Goal: Task Accomplishment & Management: Use online tool/utility

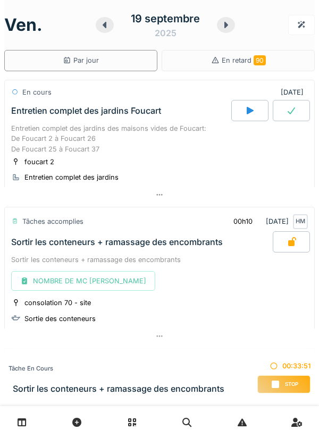
scroll to position [1015, 0]
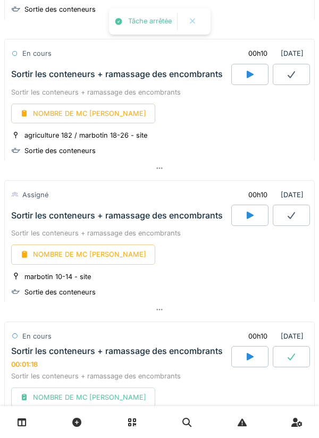
click at [68, 120] on div "NOMBRE DE MC [PERSON_NAME]" at bounding box center [83, 114] width 144 height 20
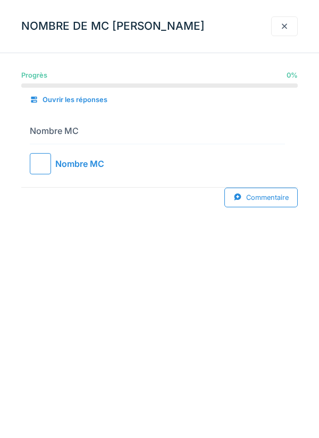
click at [44, 158] on div at bounding box center [40, 163] width 21 height 21
click at [277, 27] on div at bounding box center [284, 26] width 27 height 20
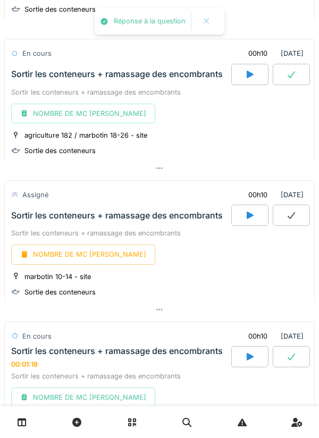
click at [290, 78] on icon at bounding box center [291, 74] width 11 height 9
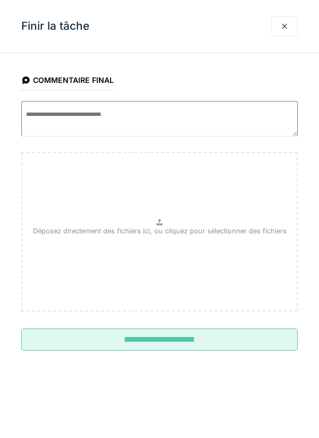
click at [149, 330] on input "**********" at bounding box center [159, 339] width 276 height 22
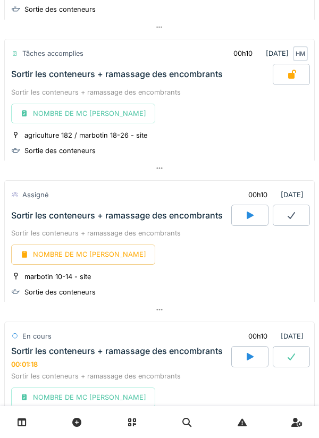
click at [248, 219] on icon at bounding box center [250, 215] width 7 height 7
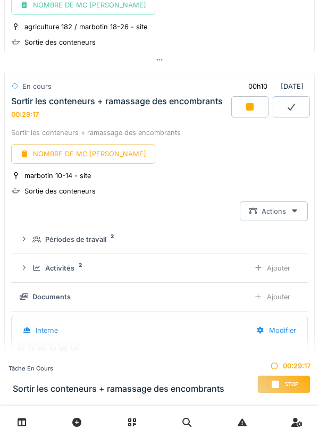
scroll to position [1123, 0]
click at [256, 107] on div at bounding box center [249, 107] width 37 height 21
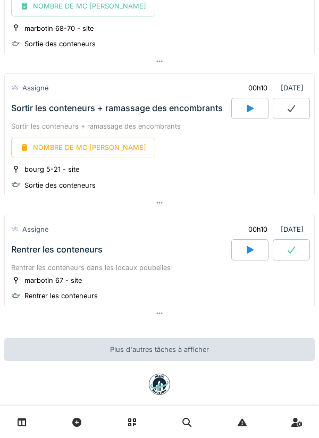
scroll to position [1569, 0]
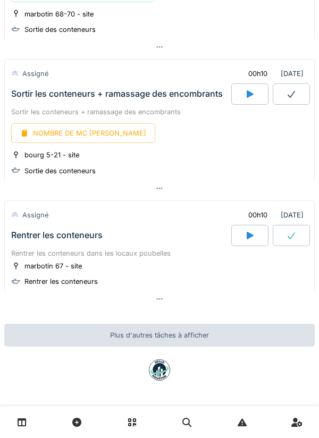
click at [245, 90] on icon at bounding box center [250, 94] width 11 height 9
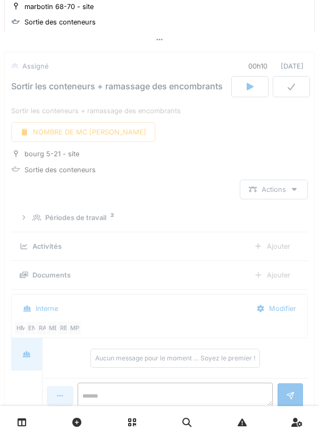
scroll to position [1584, 0]
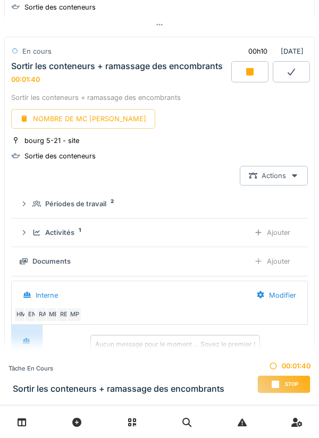
click at [270, 234] on div "Ajouter" at bounding box center [272, 233] width 54 height 20
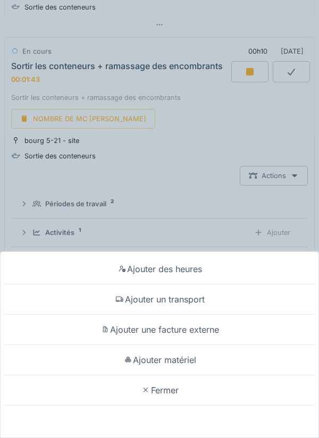
click at [175, 26] on div "Ajouter des heures Ajouter un transport Ajouter une facture externe Ajouter mat…" at bounding box center [159, 219] width 319 height 438
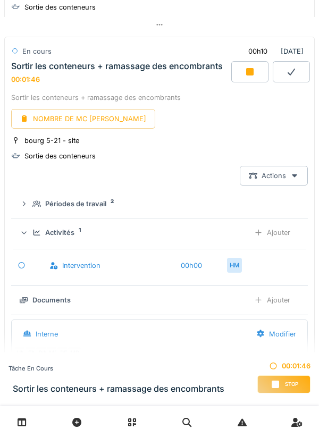
click at [261, 305] on div at bounding box center [258, 300] width 9 height 10
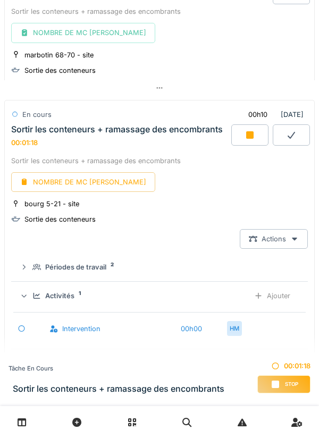
scroll to position [1518, 0]
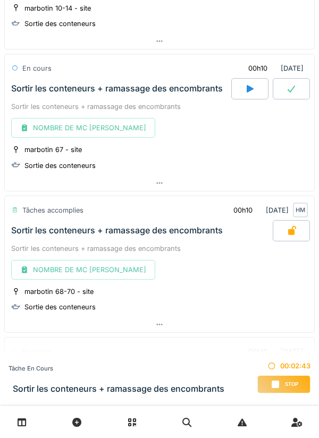
scroll to position [1569, 0]
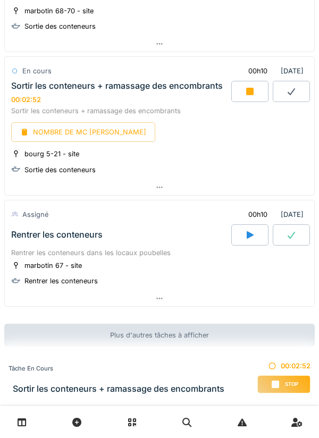
click at [157, 185] on icon at bounding box center [159, 187] width 9 height 7
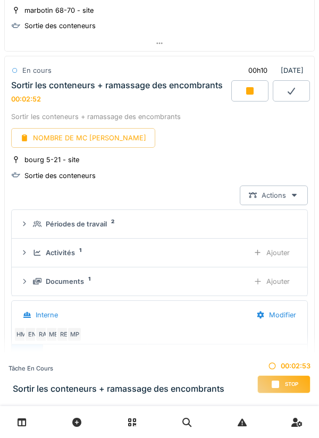
scroll to position [1582, 0]
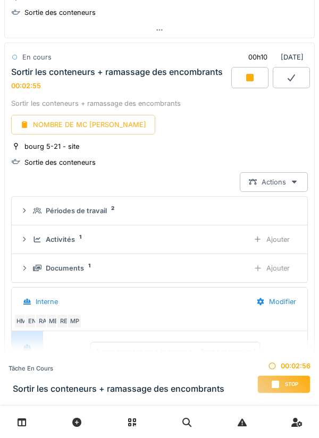
click at [280, 235] on div "Ajouter" at bounding box center [272, 240] width 54 height 20
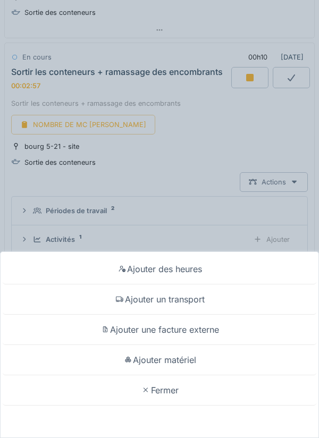
click at [173, 357] on div "Ajouter matériel" at bounding box center [160, 360] width 314 height 30
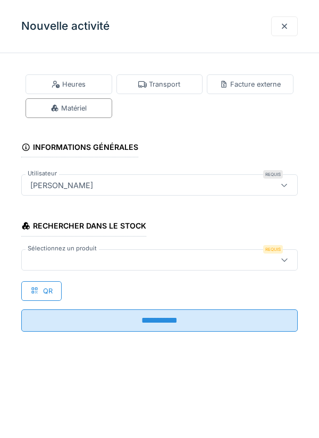
click at [39, 291] on div "QR" at bounding box center [41, 291] width 40 height 20
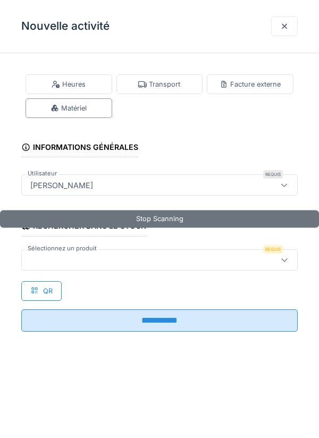
click at [47, 287] on div "QR" at bounding box center [41, 291] width 40 height 20
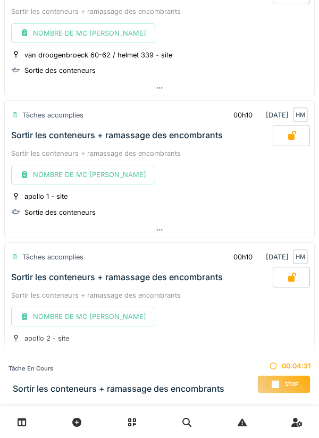
scroll to position [678, 0]
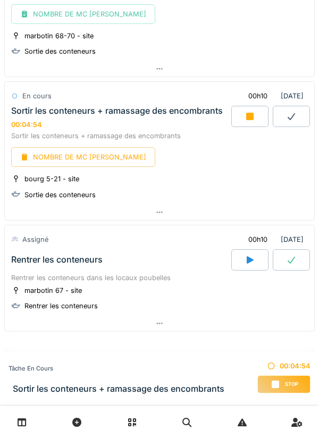
scroll to position [1546, 0]
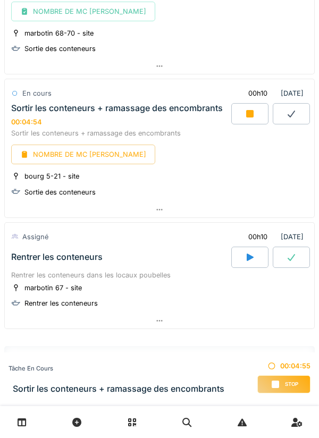
click at [154, 208] on div at bounding box center [159, 209] width 309 height 15
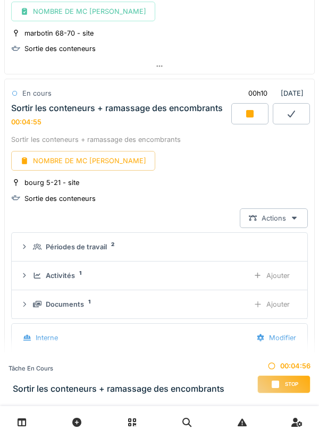
scroll to position [1582, 0]
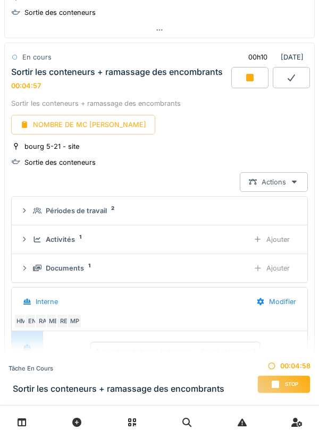
click at [270, 233] on div "Ajouter" at bounding box center [272, 240] width 54 height 20
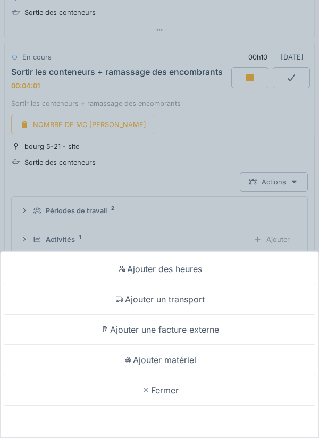
click at [178, 359] on div "Ajouter matériel" at bounding box center [160, 360] width 314 height 30
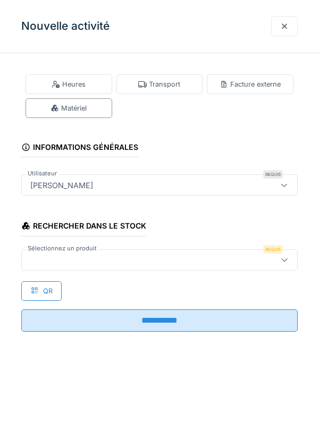
click at [63, 243] on div "Rechercher dans le stock Sélectionnez un produit Requis QR" at bounding box center [159, 254] width 276 height 91
click at [80, 249] on label "Sélectionnez un produit" at bounding box center [62, 248] width 73 height 9
click at [86, 254] on div at bounding box center [142, 260] width 232 height 12
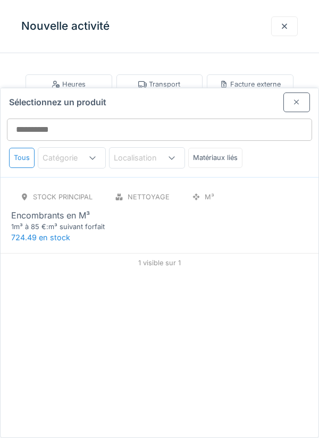
click at [57, 222] on div "1m³ à 85 €:m³ suivant forfait" at bounding box center [75, 227] width 128 height 10
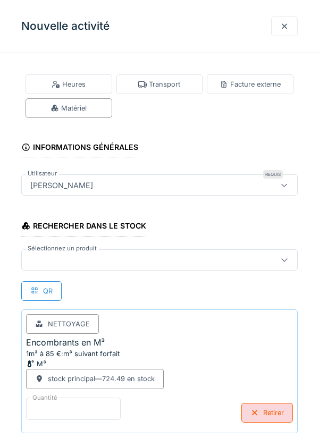
click at [67, 408] on input "*" at bounding box center [73, 409] width 95 height 22
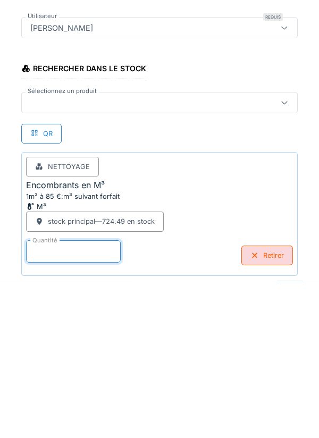
scroll to position [55, 0]
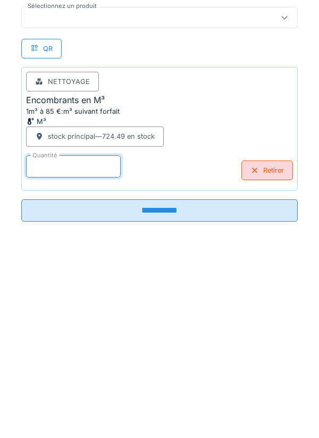
type input "*"
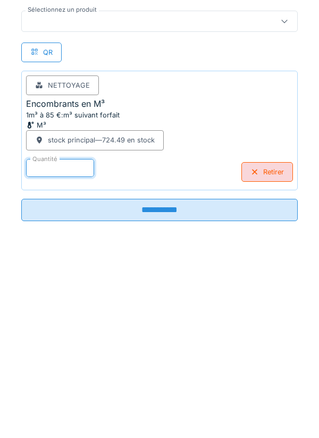
click at [164, 390] on input "**********" at bounding box center [159, 397] width 276 height 22
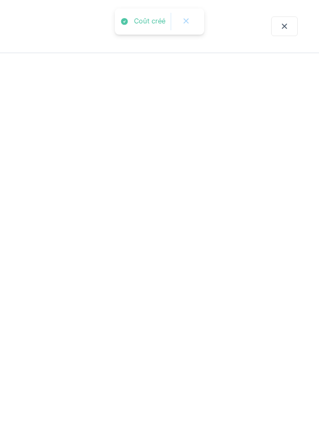
scroll to position [0, 0]
